Goal: Find specific page/section: Find specific page/section

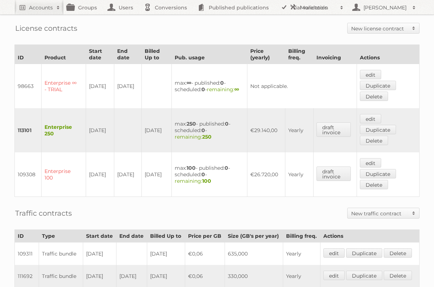
scroll to position [344, 0]
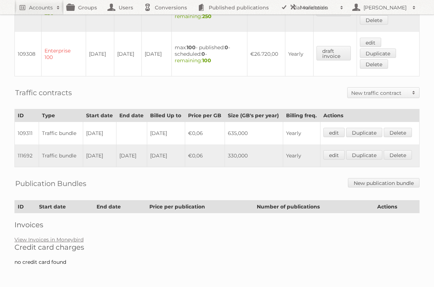
drag, startPoint x: 103, startPoint y: 123, endPoint x: 86, endPoint y: 108, distance: 22.0
click at [86, 122] on td "[DATE]" at bounding box center [99, 133] width 33 height 23
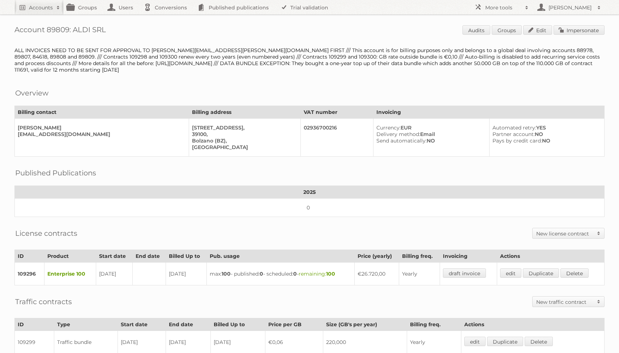
scroll to position [158, 0]
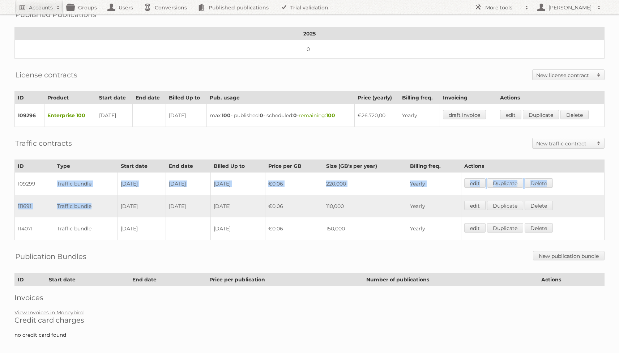
drag, startPoint x: 55, startPoint y: 180, endPoint x: 101, endPoint y: 199, distance: 49.9
click at [101, 199] on tbody "109299 Traffic bundle [DATE] [DATE] [DATE] €0,06 220,000 Yearly edit Duplicate …" at bounding box center [309, 206] width 589 height 68
drag, startPoint x: 190, startPoint y: 201, endPoint x: 142, endPoint y: 201, distance: 47.7
click at [142, 201] on tr "111691 Traffic bundle [DATE] [DATE] [DATE] €0,06 110,000 Yearly edit Duplicate …" at bounding box center [309, 206] width 589 height 22
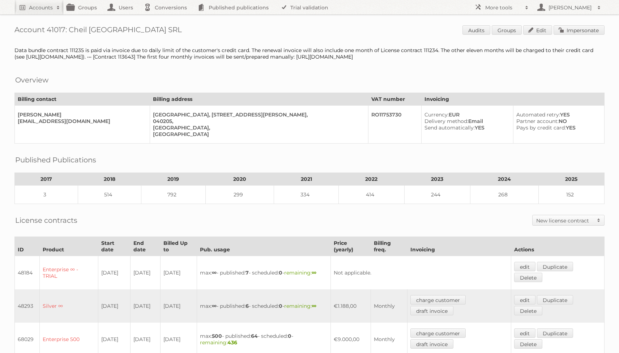
scroll to position [229, 0]
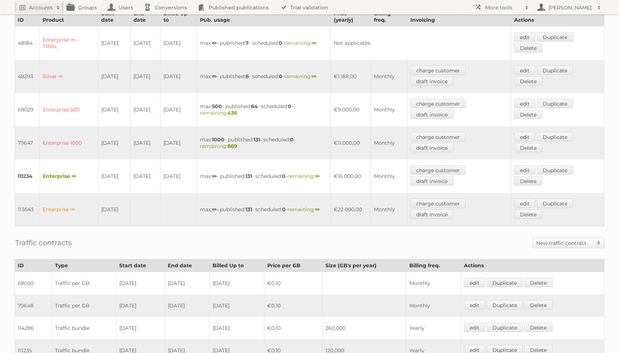
drag, startPoint x: 116, startPoint y: 180, endPoint x: 99, endPoint y: 168, distance: 21.0
click at [99, 168] on td "11-02-2025" at bounding box center [114, 175] width 32 height 33
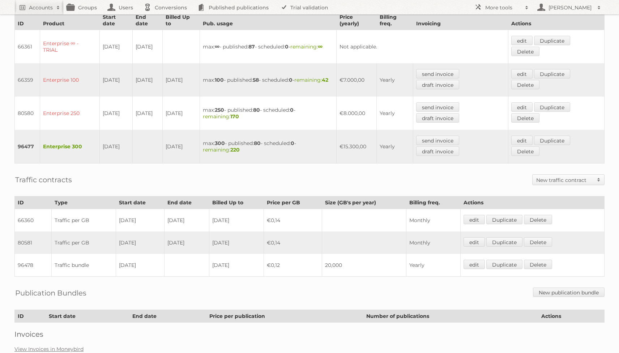
scroll to position [274, 0]
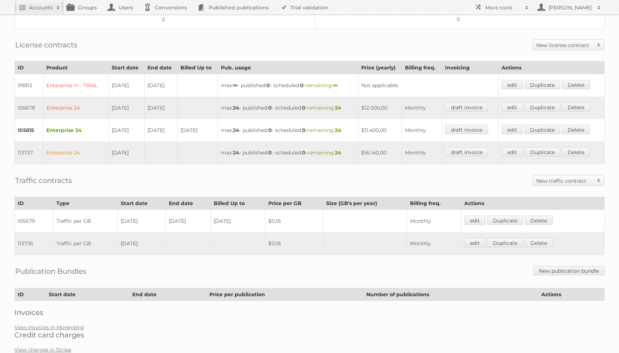
scroll to position [197, 0]
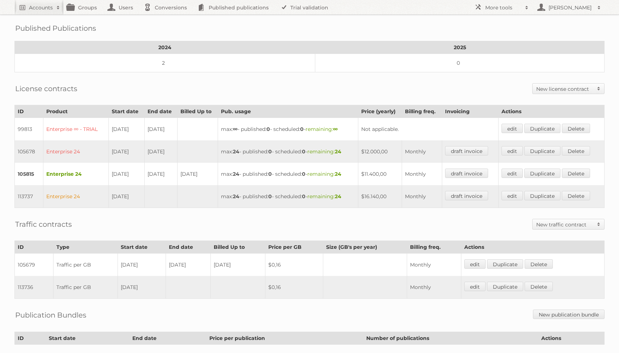
scroll to position [195, 0]
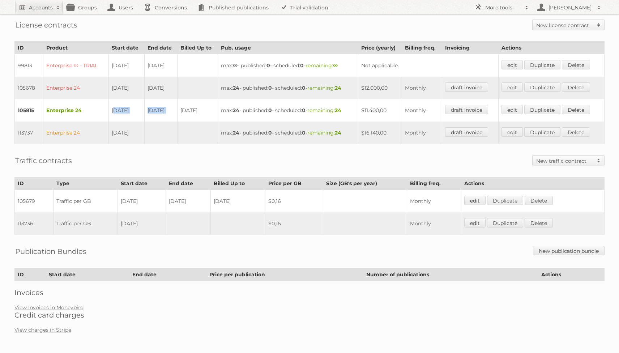
drag, startPoint x: 111, startPoint y: 111, endPoint x: 184, endPoint y: 107, distance: 72.8
click at [184, 107] on tr "105815 Enterprise 24 [DATE] [DATE] [DATE] max: 24 - published: 0 - scheduled: 0…" at bounding box center [309, 110] width 589 height 22
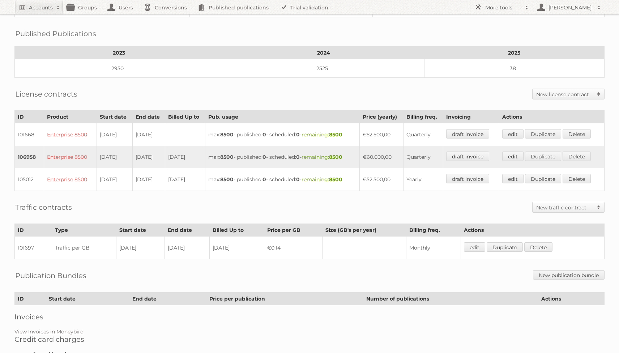
scroll to position [140, 0]
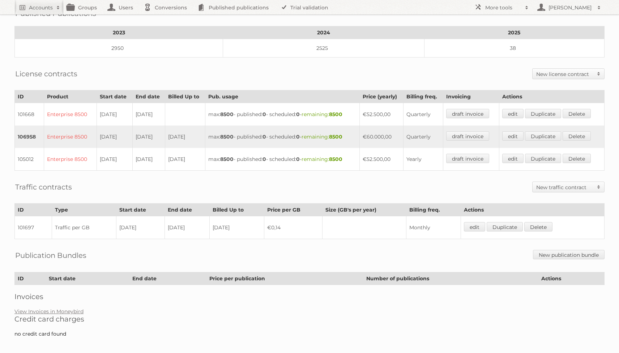
drag, startPoint x: 160, startPoint y: 134, endPoint x: 101, endPoint y: 134, distance: 58.9
click at [101, 134] on tr "106958 Enterprise 8500 07-01-2024 06-01-2025 06-01-2025 max: 8500 - published: …" at bounding box center [309, 136] width 589 height 22
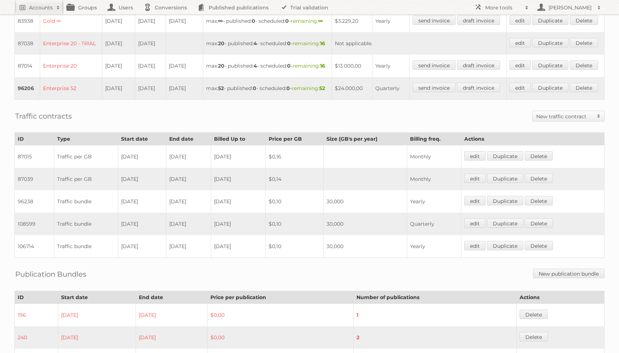
scroll to position [283, 0]
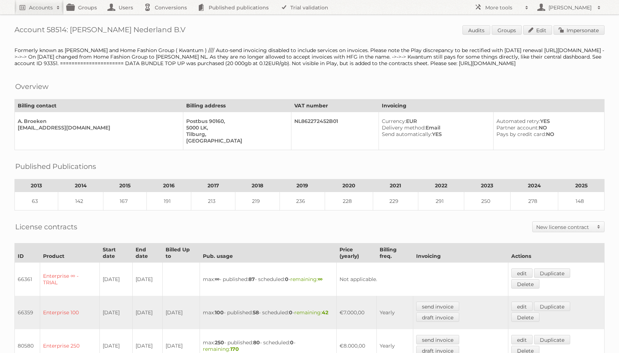
scroll to position [274, 0]
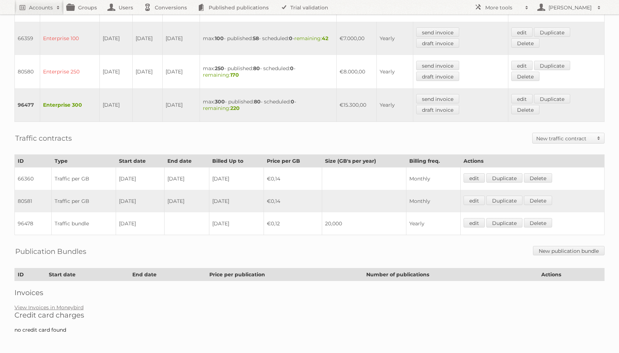
click at [27, 223] on td "96478" at bounding box center [33, 223] width 37 height 23
copy td "96478"
